Goal: Use online tool/utility: Use online tool/utility

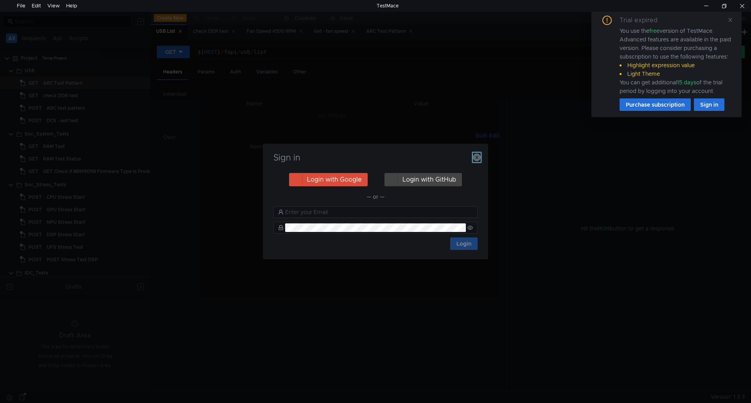
click at [474, 160] on icon "button" at bounding box center [477, 158] width 8 height 8
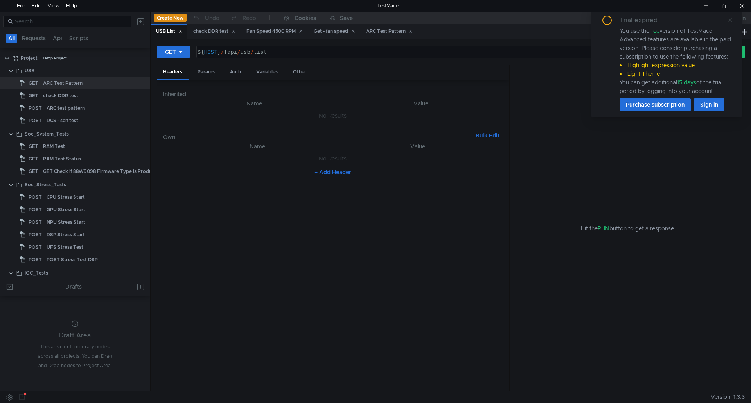
click at [731, 20] on icon at bounding box center [729, 19] width 5 height 5
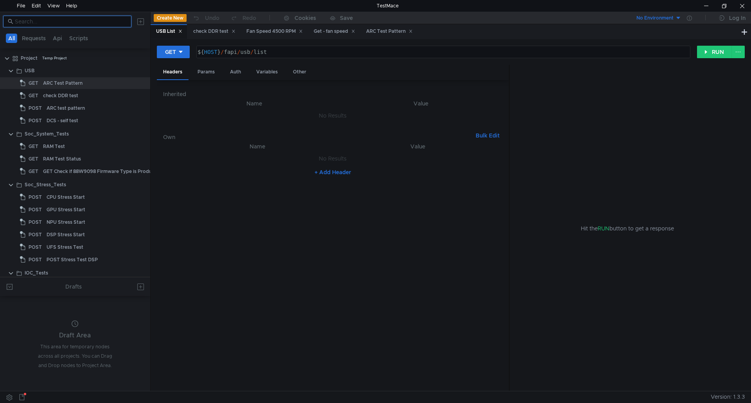
click at [92, 21] on input at bounding box center [71, 21] width 112 height 9
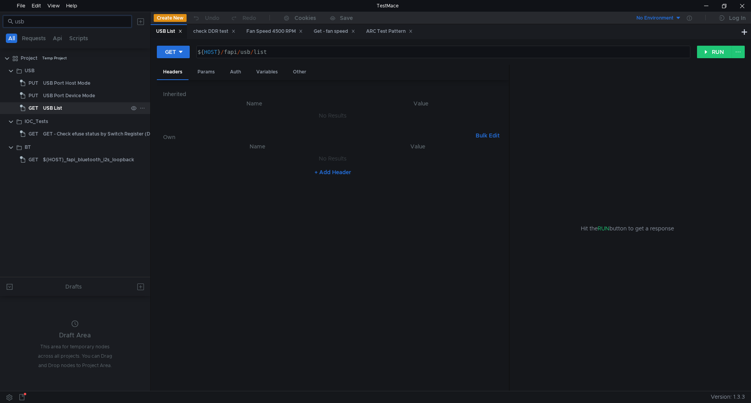
type input "usb"
click at [65, 102] on div "USB List" at bounding box center [85, 108] width 85 height 12
click at [61, 106] on div "USB List" at bounding box center [52, 108] width 19 height 12
click at [353, 72] on div "Headers Params Auth Variables Other" at bounding box center [333, 72] width 352 height 15
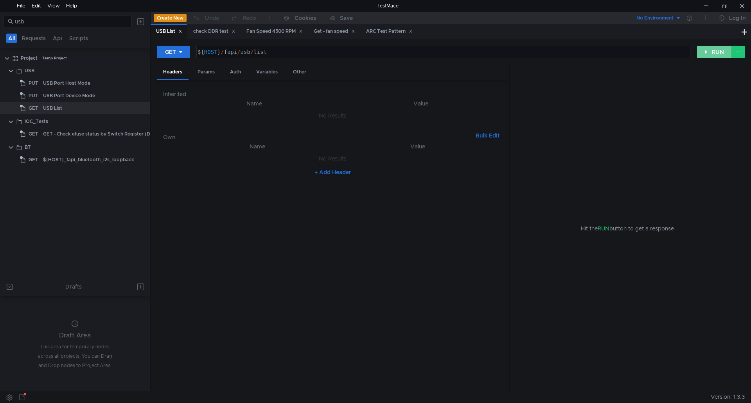
click at [704, 55] on button "RUN" at bounding box center [714, 52] width 35 height 13
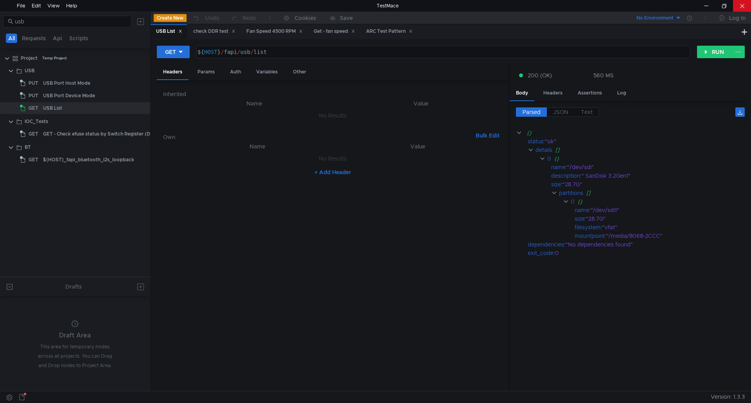
click at [736, 10] on div at bounding box center [742, 6] width 18 height 12
